Goal: Task Accomplishment & Management: Use online tool/utility

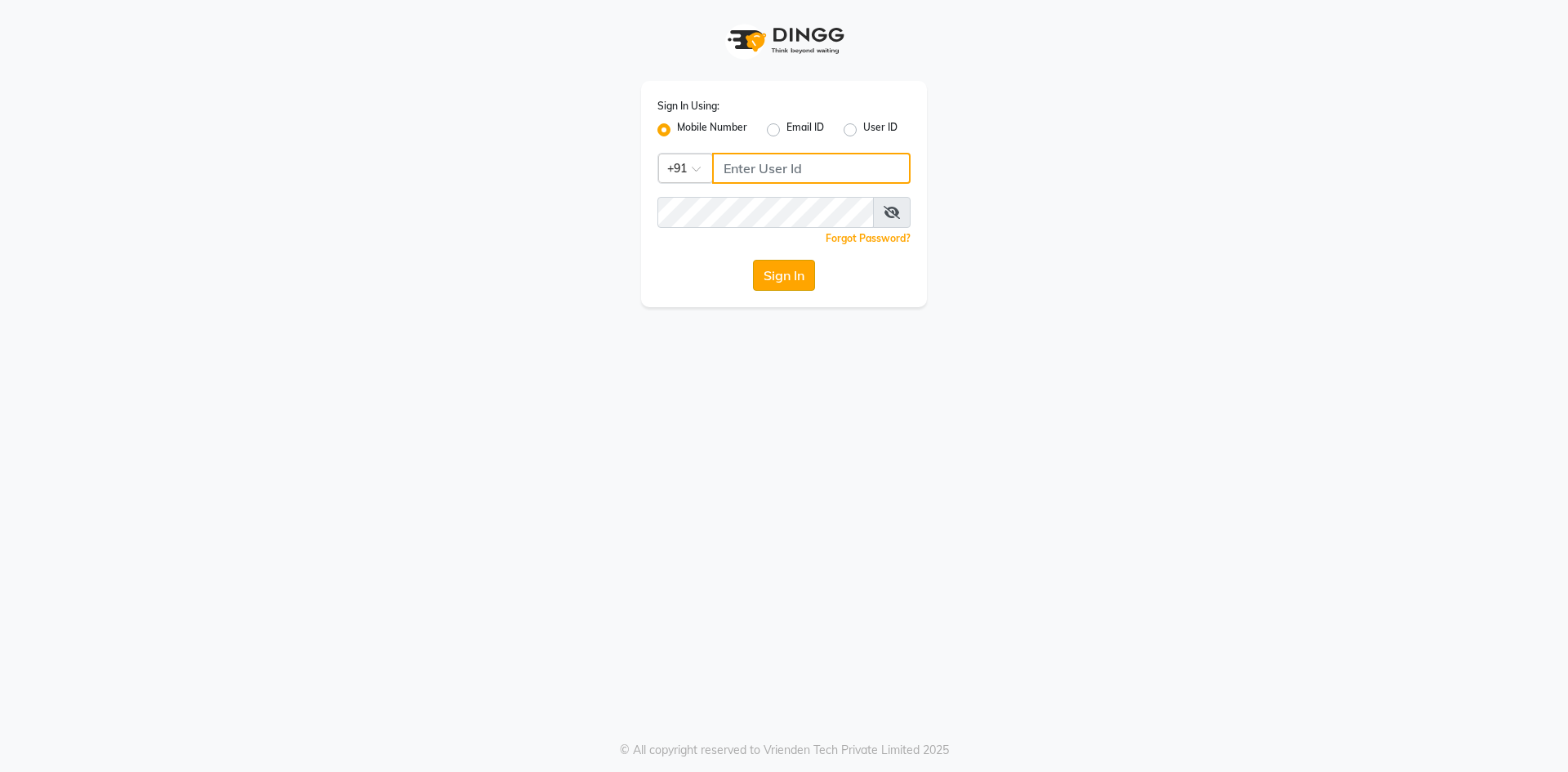
type input "9830755122"
click at [783, 274] on button "Sign In" at bounding box center [784, 274] width 62 height 31
